Goal: Task Accomplishment & Management: Manage account settings

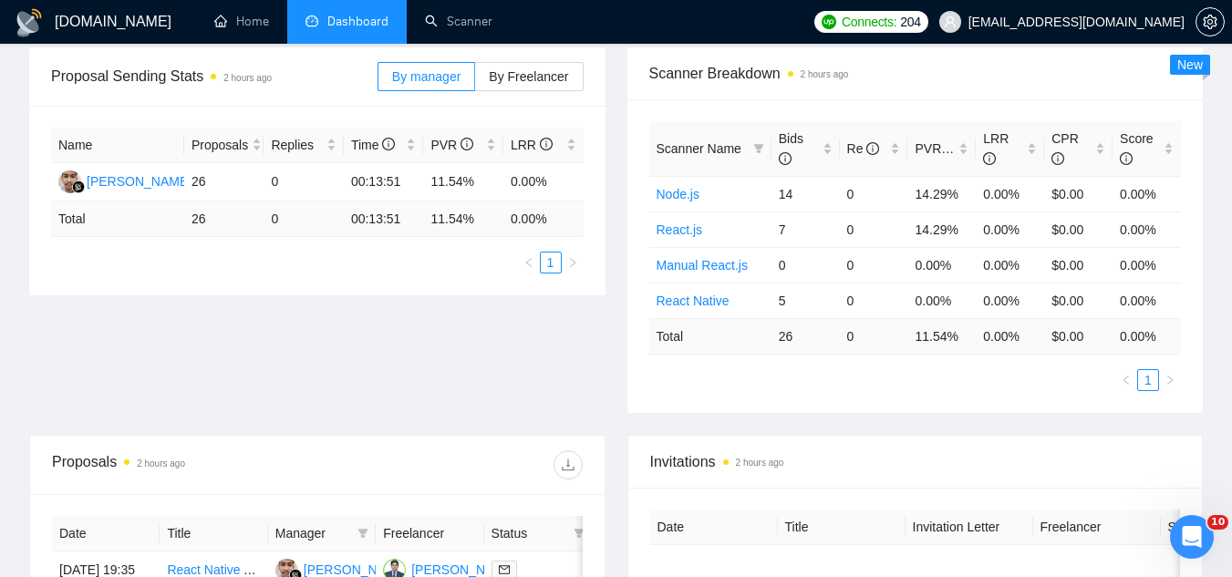
click at [1044, 22] on span "[EMAIL_ADDRESS][DOMAIN_NAME]" at bounding box center [1077, 22] width 216 height 0
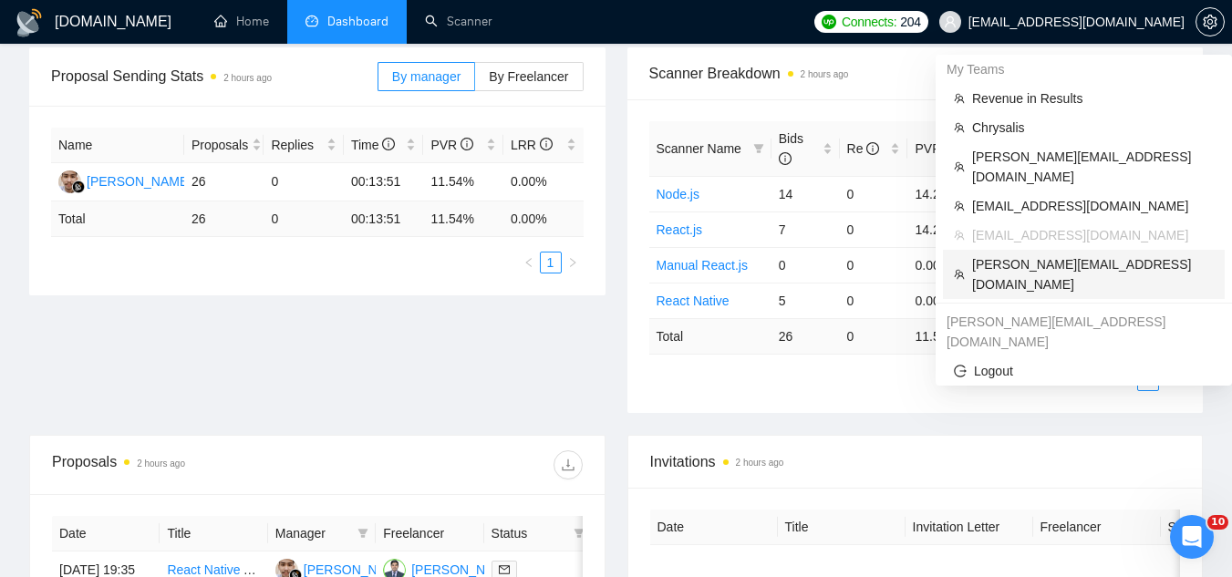
click at [1053, 255] on span "[PERSON_NAME][EMAIL_ADDRESS][DOMAIN_NAME]" at bounding box center [1093, 275] width 242 height 40
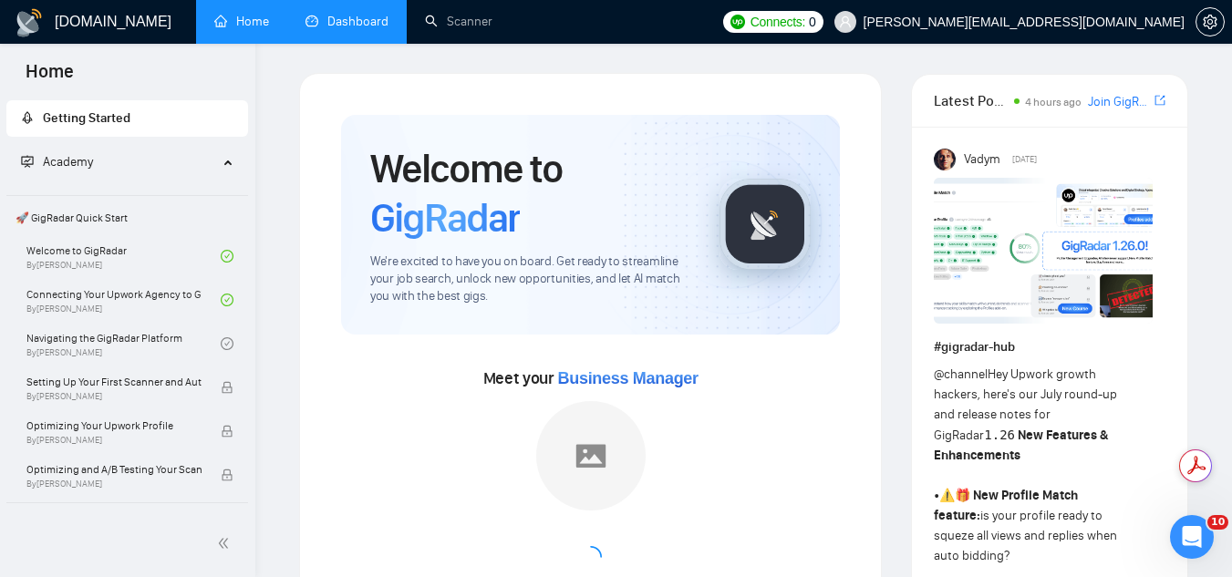
click at [368, 19] on link "Dashboard" at bounding box center [347, 22] width 83 height 16
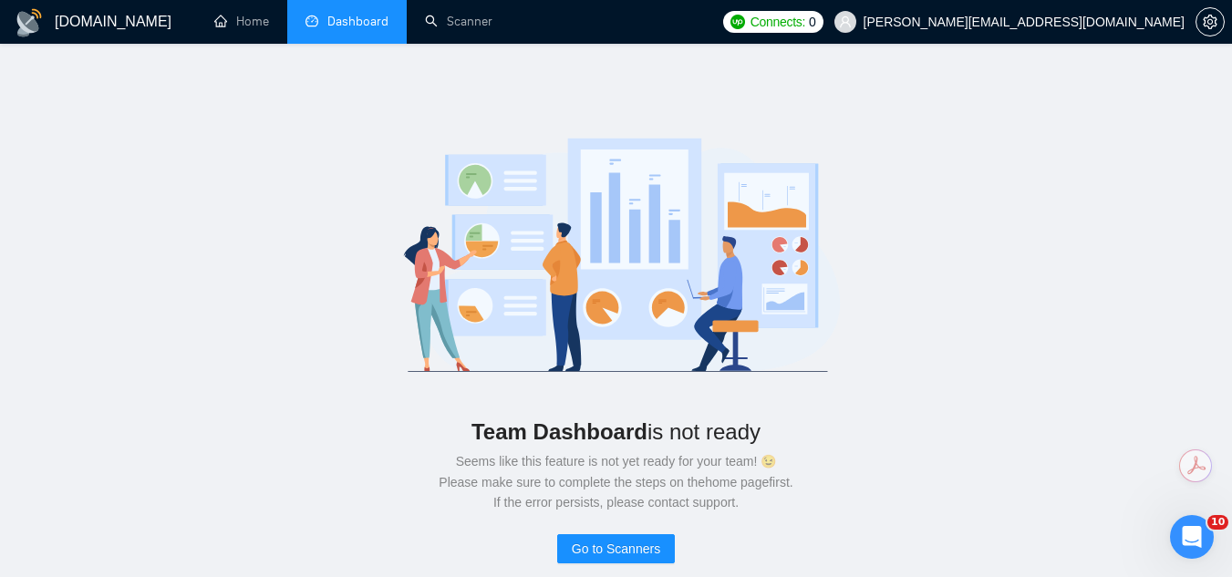
scroll to position [91, 0]
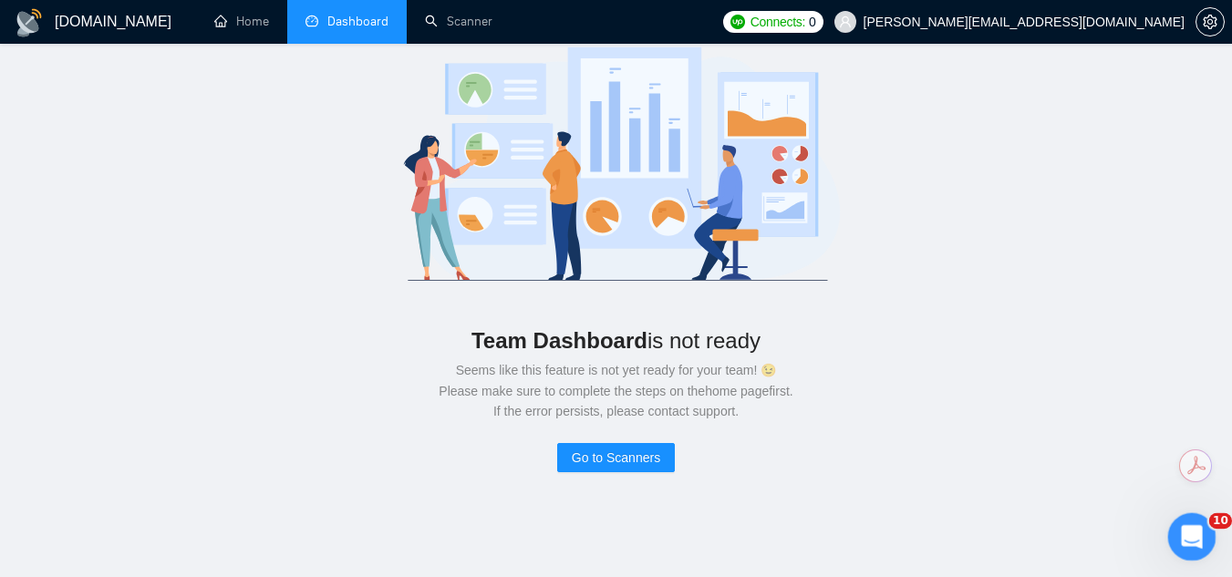
click at [1184, 530] on icon "Open Intercom Messenger" at bounding box center [1190, 535] width 30 height 30
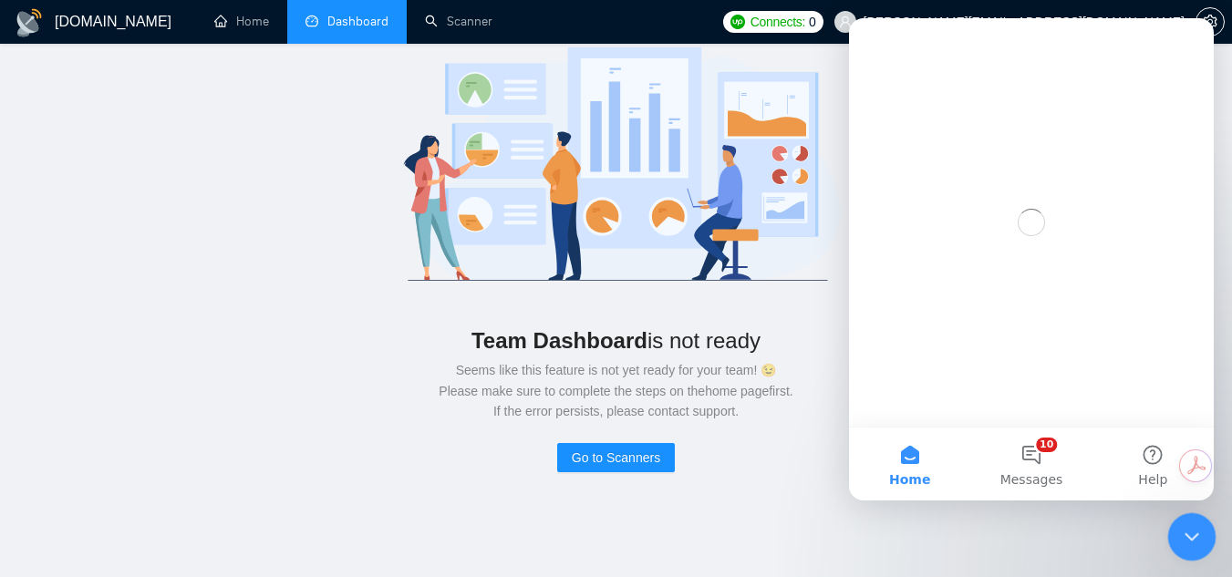
scroll to position [0, 0]
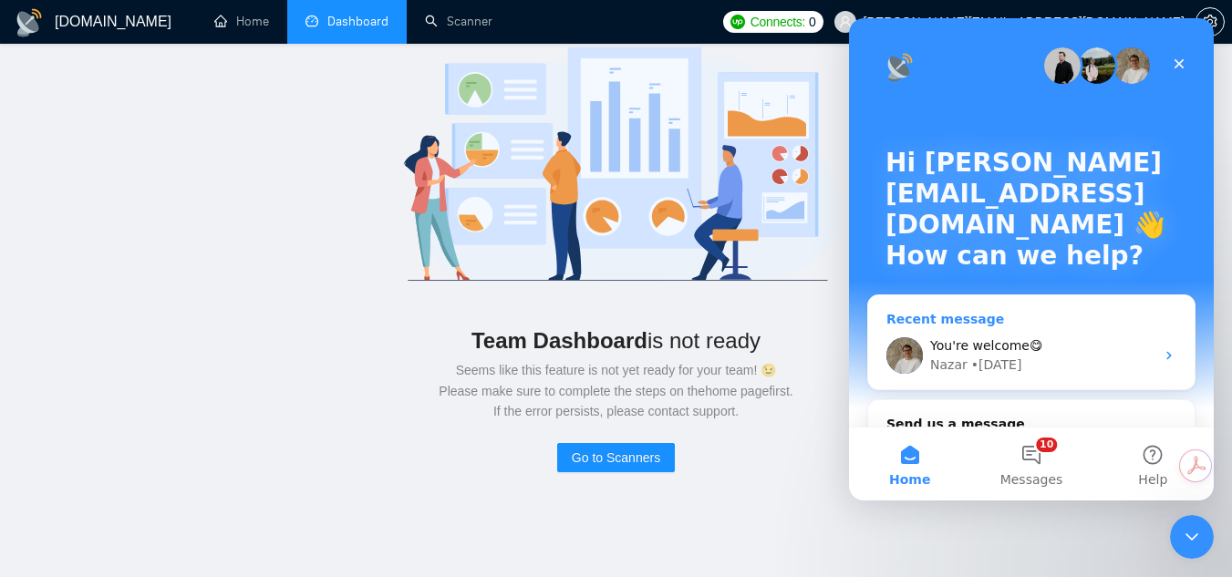
click at [1063, 348] on div "You're welcome😋" at bounding box center [1043, 346] width 224 height 19
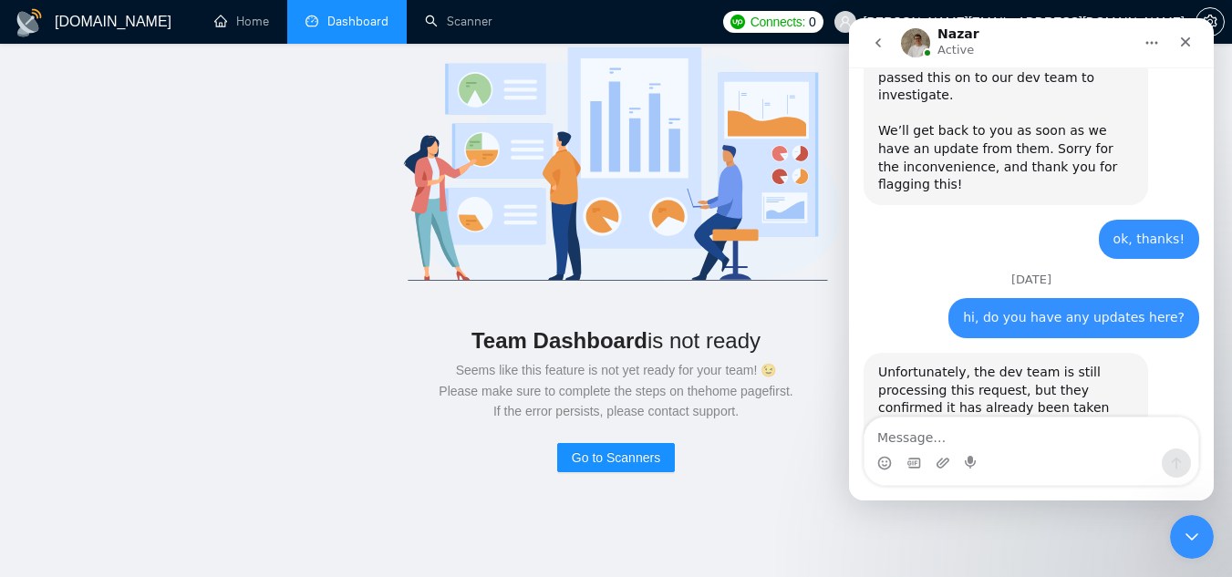
scroll to position [1080, 0]
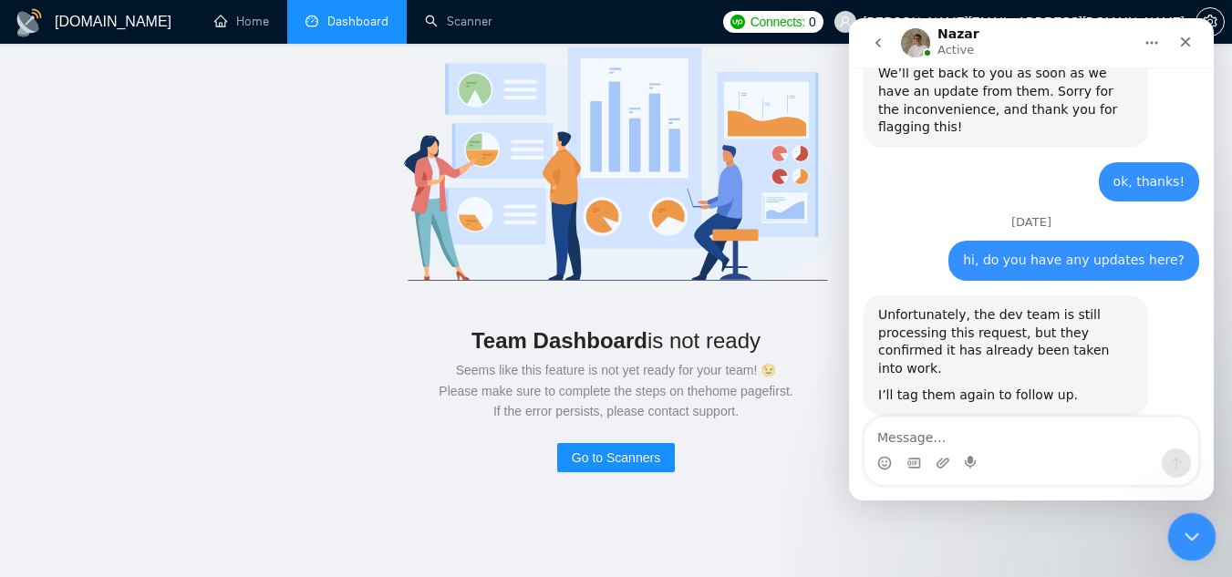
click at [1200, 539] on icon "Close Intercom Messenger" at bounding box center [1190, 535] width 22 height 22
